Goal: Task Accomplishment & Management: Use online tool/utility

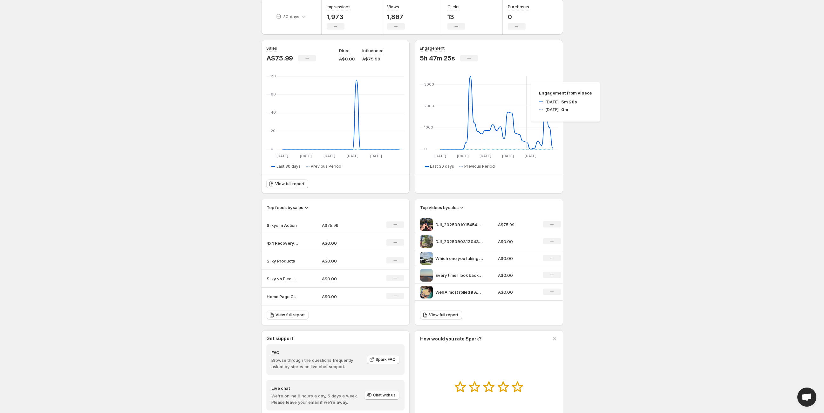
scroll to position [79, 0]
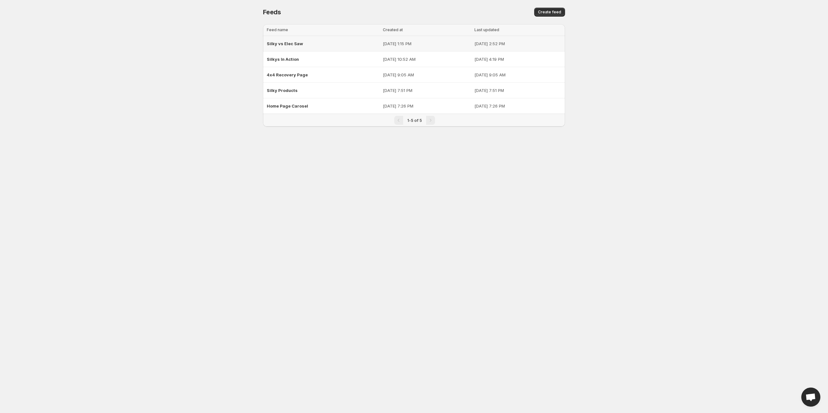
click at [298, 45] on span "Silky vs Elec Saw" at bounding box center [285, 43] width 36 height 5
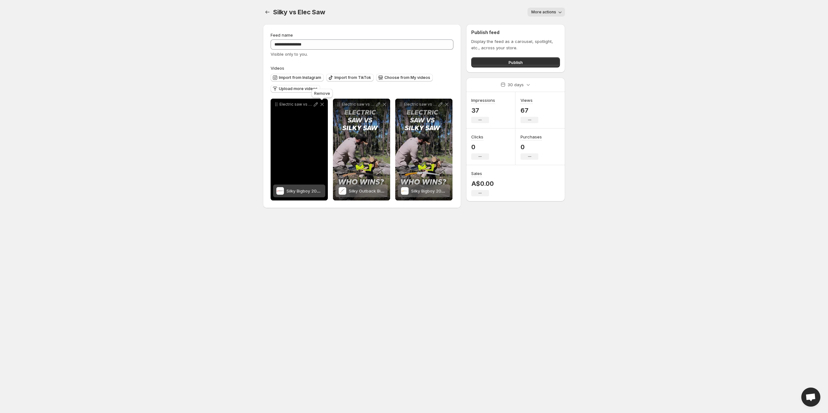
click at [320, 102] on icon at bounding box center [322, 104] width 6 height 6
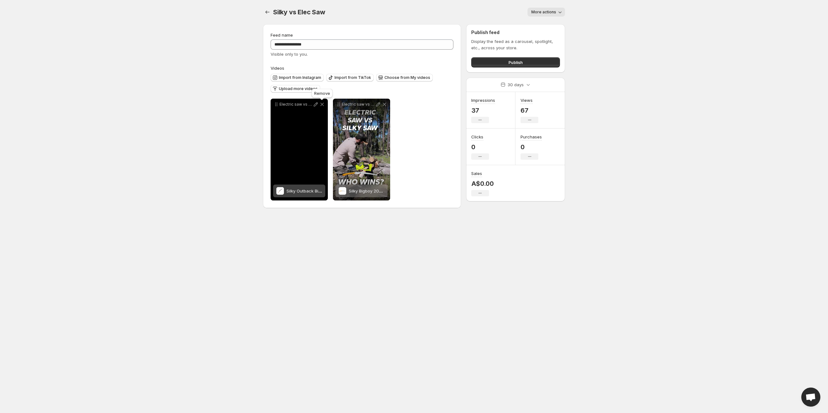
click at [321, 104] on icon at bounding box center [322, 104] width 6 height 6
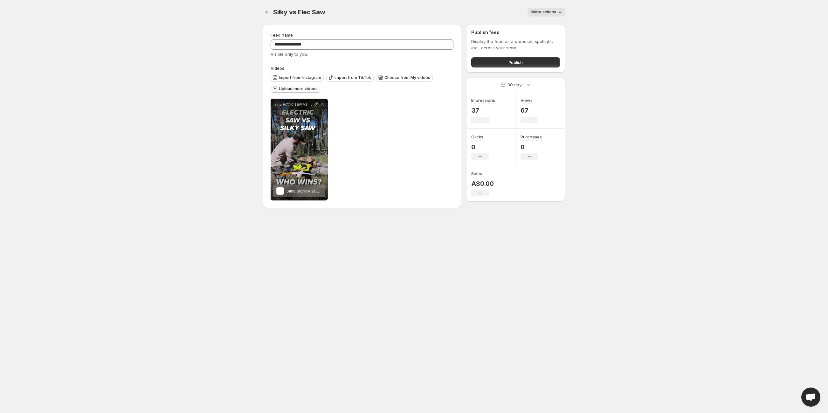
click at [297, 89] on span "Upload more videos" at bounding box center [298, 88] width 39 height 5
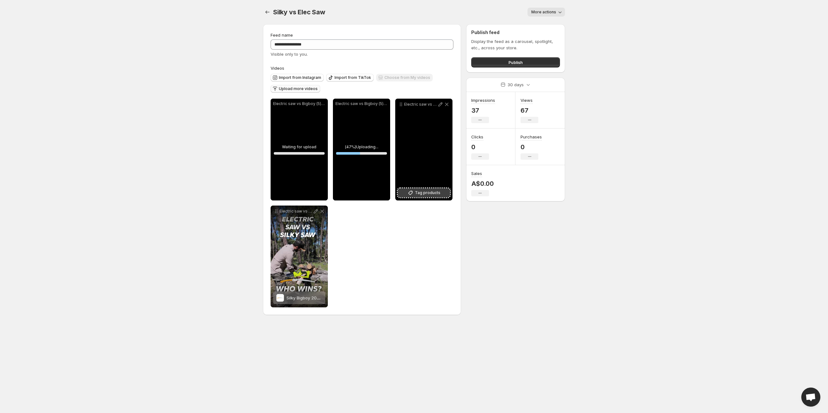
click at [420, 191] on span "Tag products" at bounding box center [427, 192] width 25 height 6
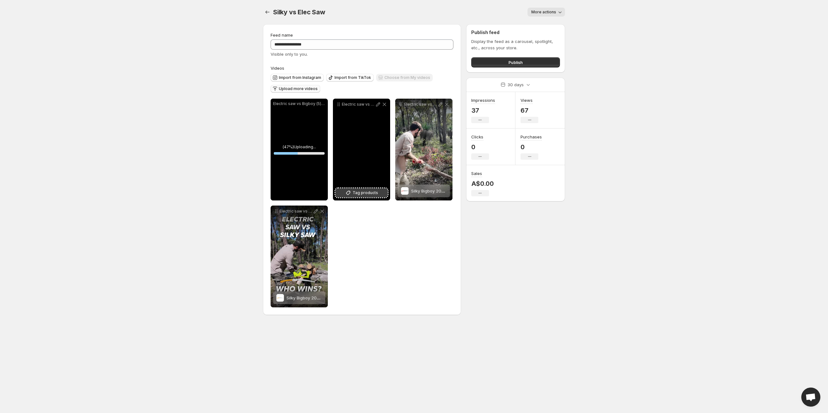
click at [371, 193] on span "Tag products" at bounding box center [364, 192] width 25 height 6
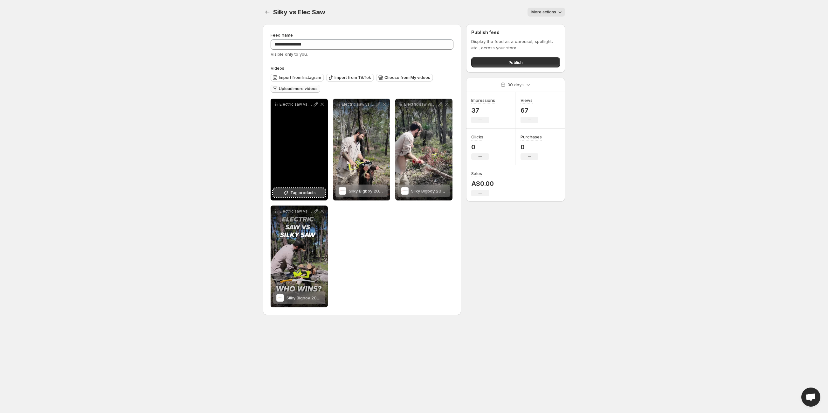
click at [312, 191] on span "Tag products" at bounding box center [302, 192] width 25 height 6
